Goal: Task Accomplishment & Management: Use online tool/utility

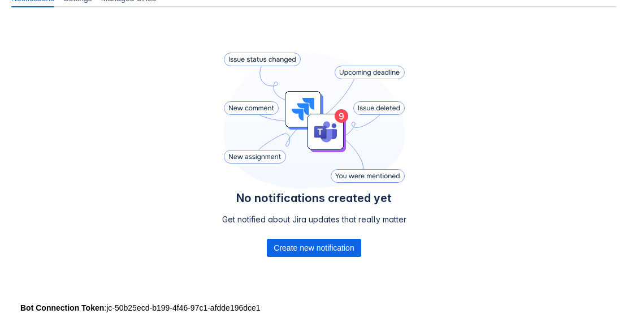
scroll to position [220, 0]
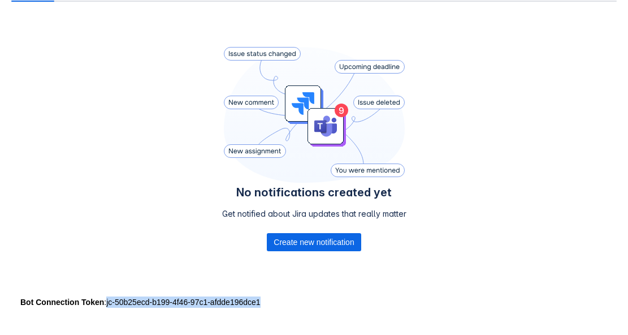
drag, startPoint x: 264, startPoint y: 301, endPoint x: 105, endPoint y: 303, distance: 159.5
click at [105, 303] on div "Bot Connection Token : jc-50b25ecd-b199-4f46-97c1-afdde196dce1" at bounding box center [314, 301] width 588 height 11
copy div "jc-50b25ecd-b199-4f46-97c1-afdde196dce1"
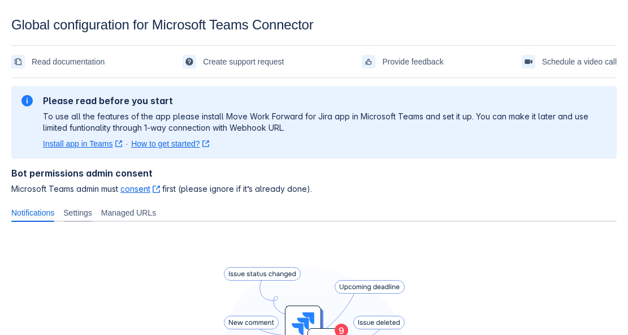
click at [92, 211] on span "Settings" at bounding box center [77, 212] width 29 height 11
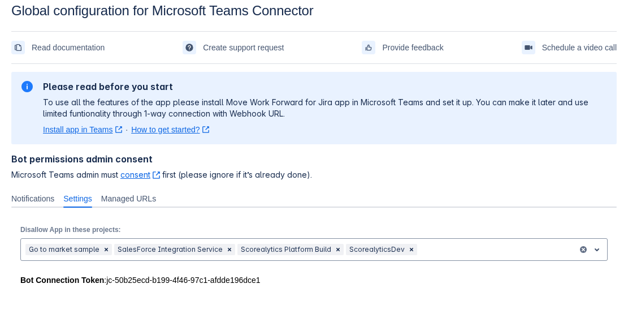
scroll to position [17, 0]
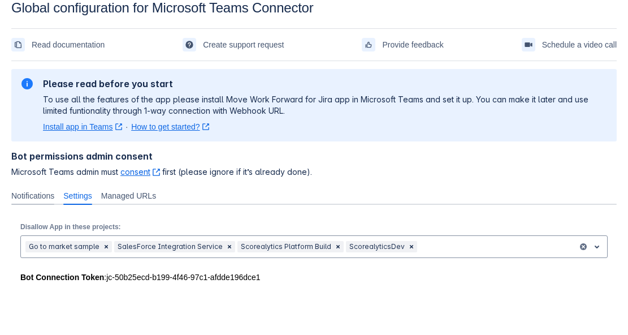
click at [46, 196] on span "Notifications" at bounding box center [32, 195] width 43 height 11
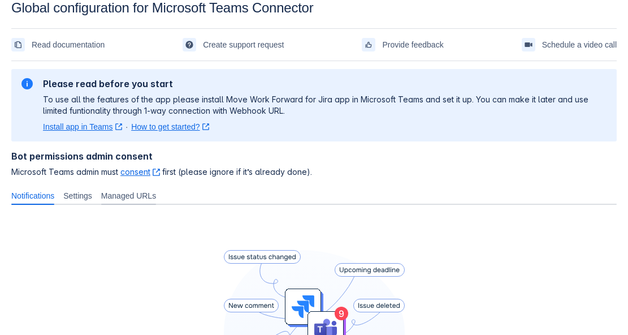
click at [150, 200] on span "Managed URLs" at bounding box center [128, 195] width 55 height 11
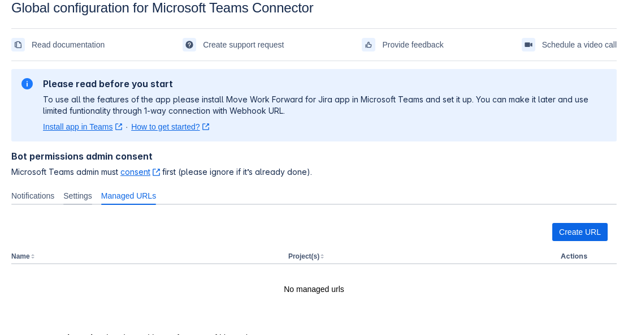
click at [90, 189] on div "Settings" at bounding box center [78, 196] width 38 height 18
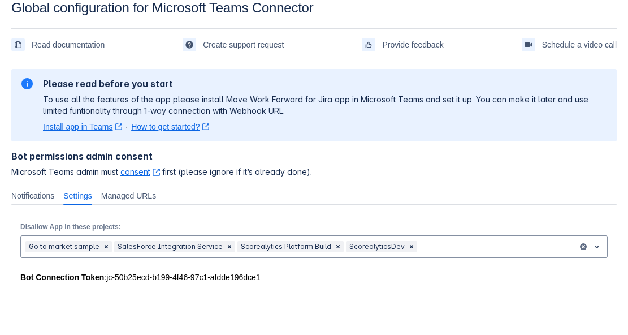
scroll to position [0, 0]
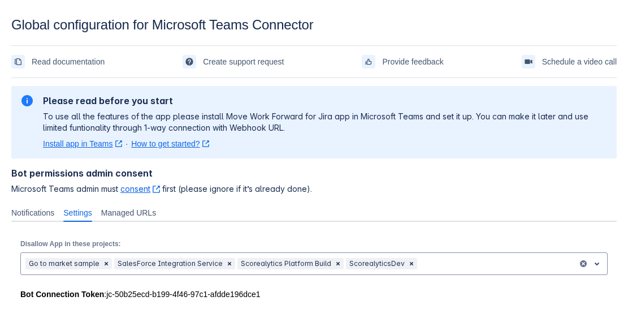
click at [97, 144] on link "Install app in Teams ﻿ , (opens new window)" at bounding box center [82, 143] width 79 height 11
click at [407, 280] on div "Disallow App in these projects: , multiple selections available, Go to market s…" at bounding box center [314, 257] width 606 height 53
